Goal: Communication & Community: Answer question/provide support

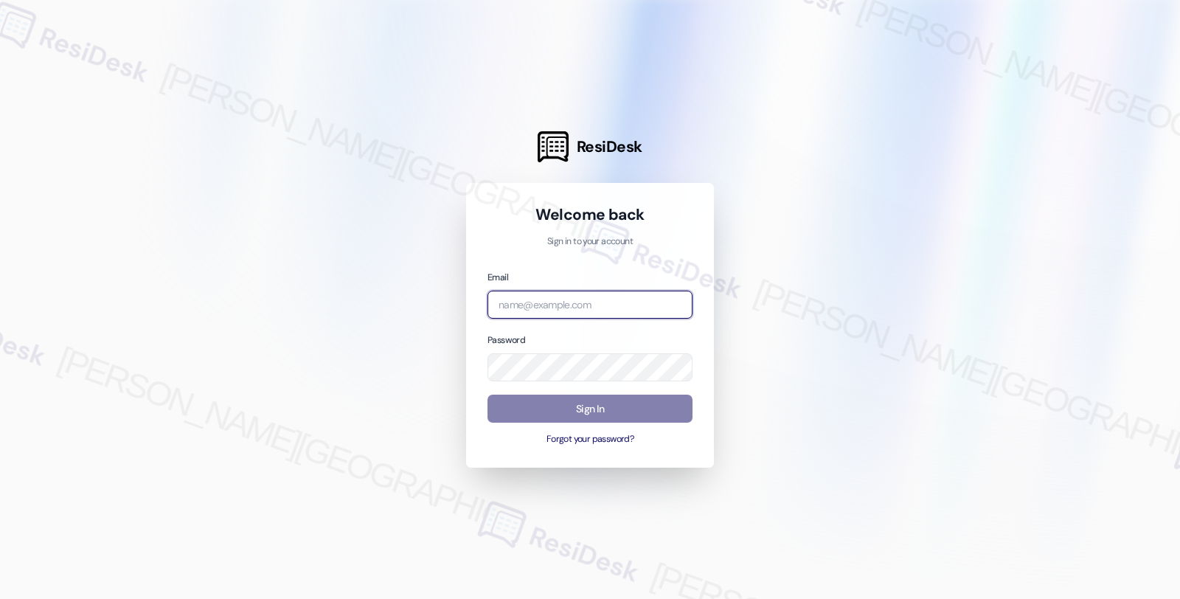
click at [585, 300] on input "email" at bounding box center [589, 304] width 205 height 29
type input "automated-surveys-orion_housing-fides.[PERSON_NAME]@orion_[DOMAIN_NAME]"
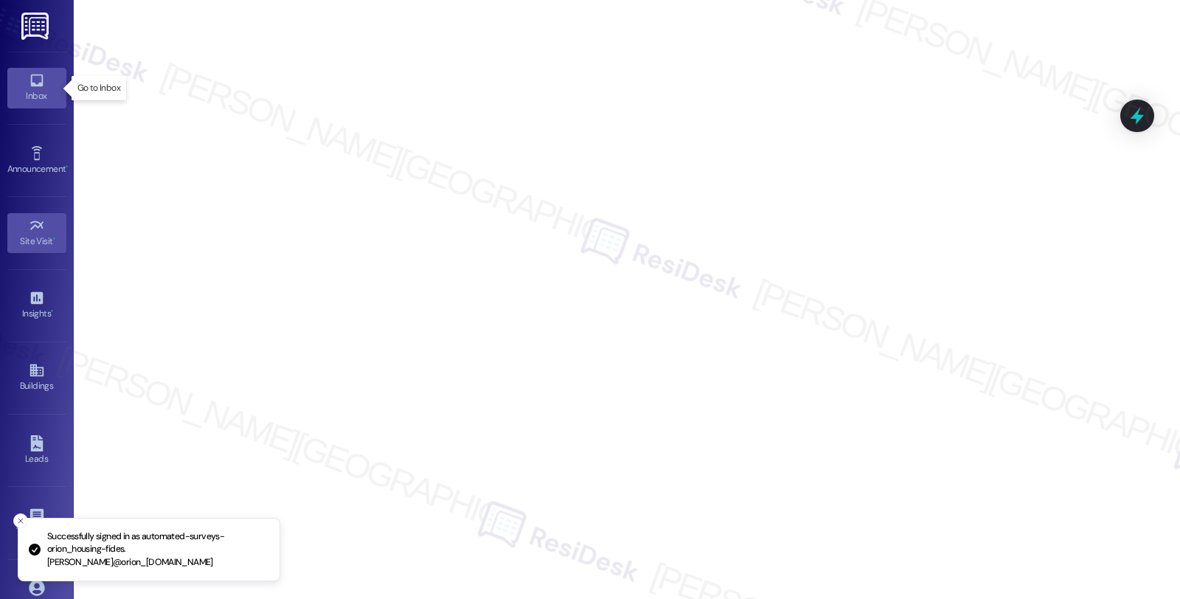
click at [23, 98] on div "Inbox" at bounding box center [37, 95] width 74 height 15
